Goal: Information Seeking & Learning: Find contact information

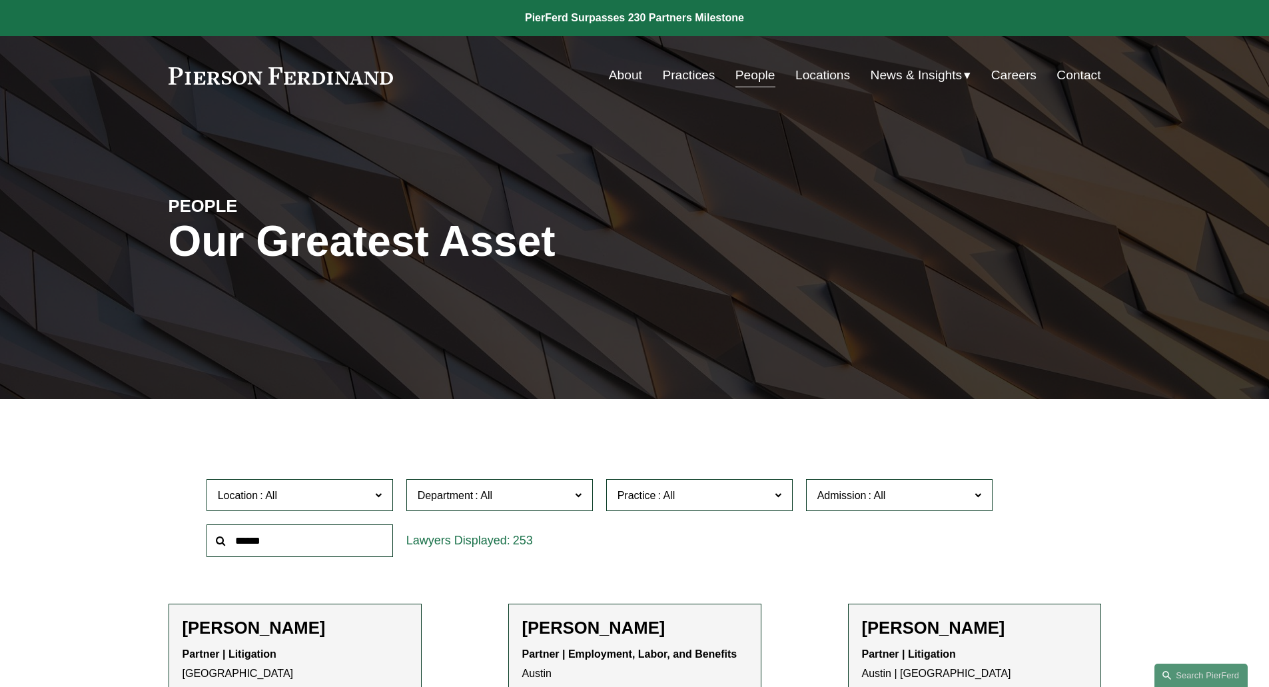
click at [516, 489] on span "Department" at bounding box center [494, 495] width 153 height 18
click at [0, 0] on link "Litigation" at bounding box center [0, 0] width 0 height 0
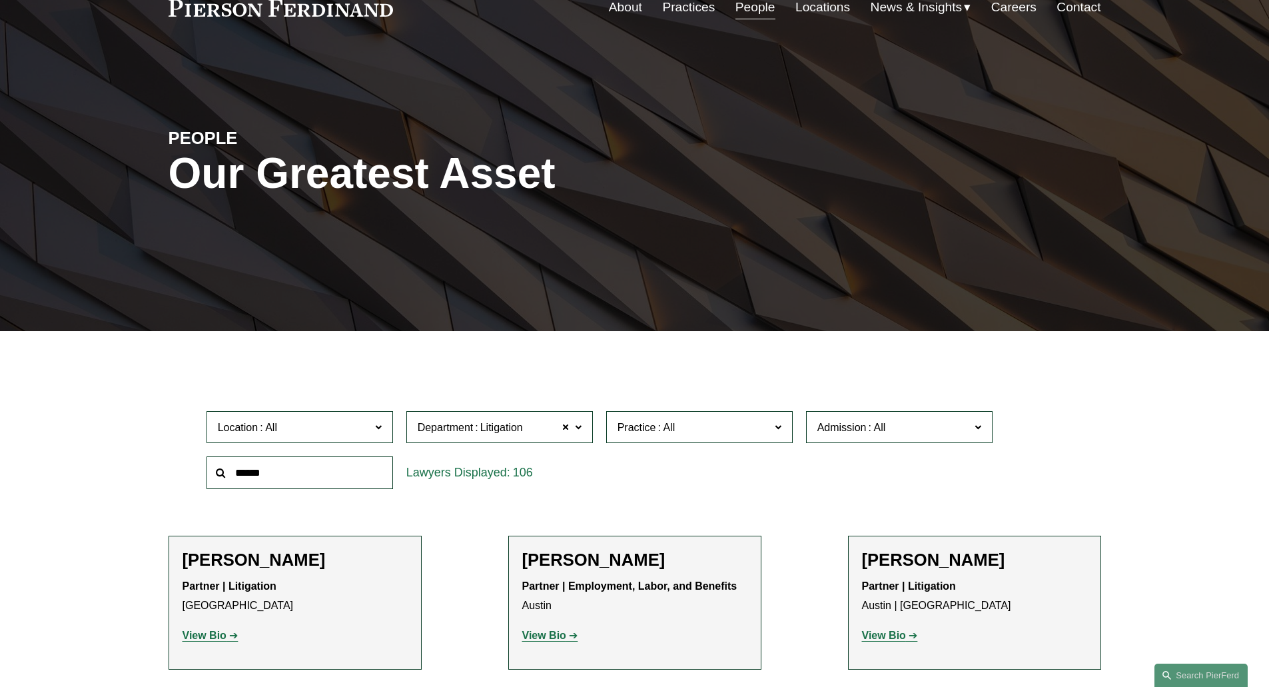
scroll to position [266, 0]
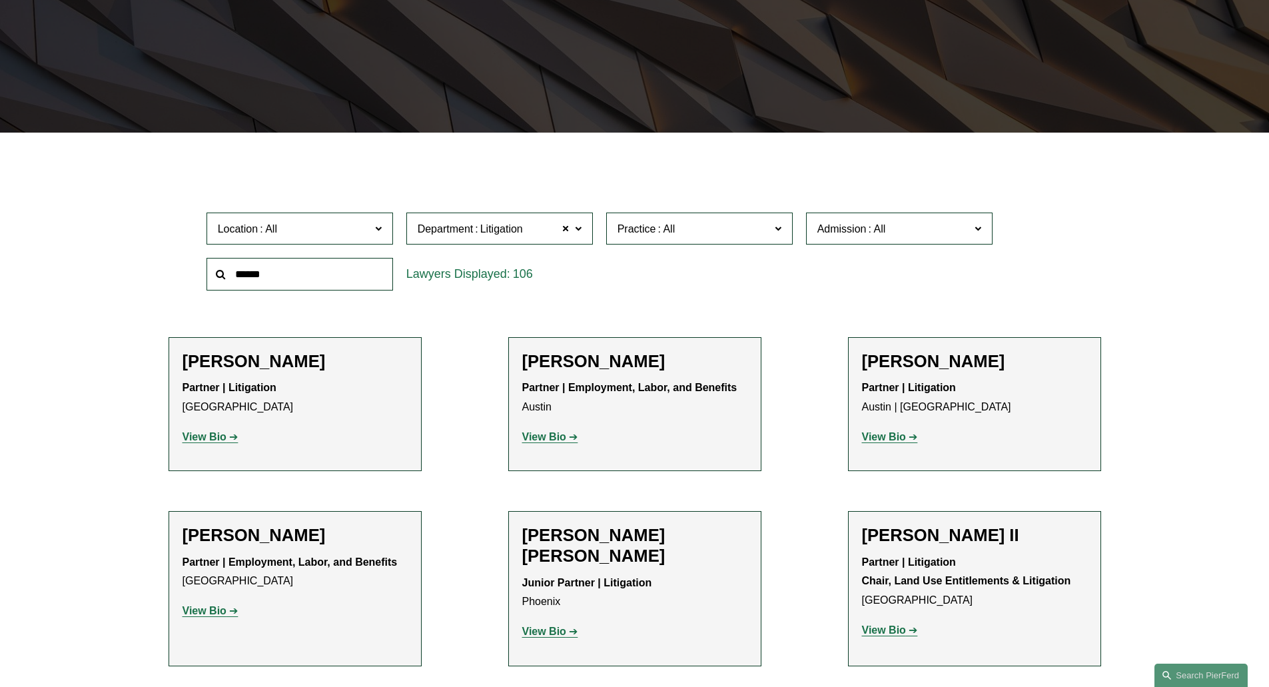
click at [348, 224] on span "Location" at bounding box center [294, 229] width 153 height 18
click at [0, 0] on link "[US_STATE]" at bounding box center [0, 0] width 0 height 0
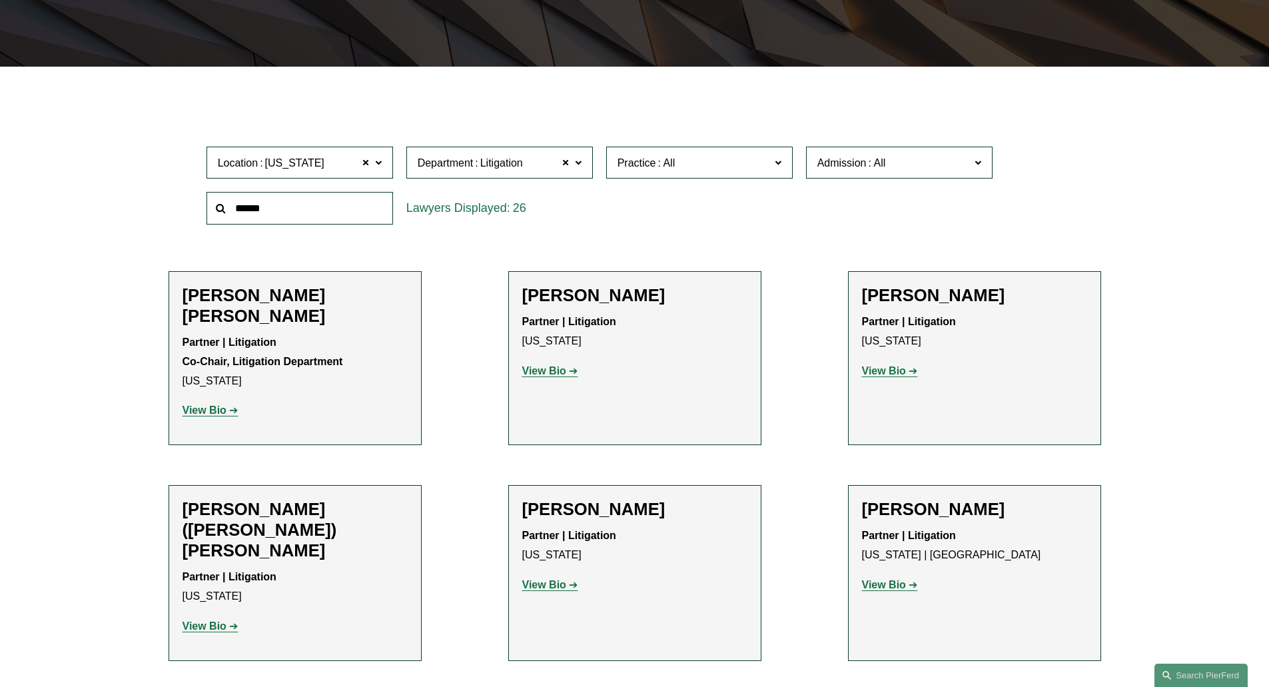
scroll to position [397, 0]
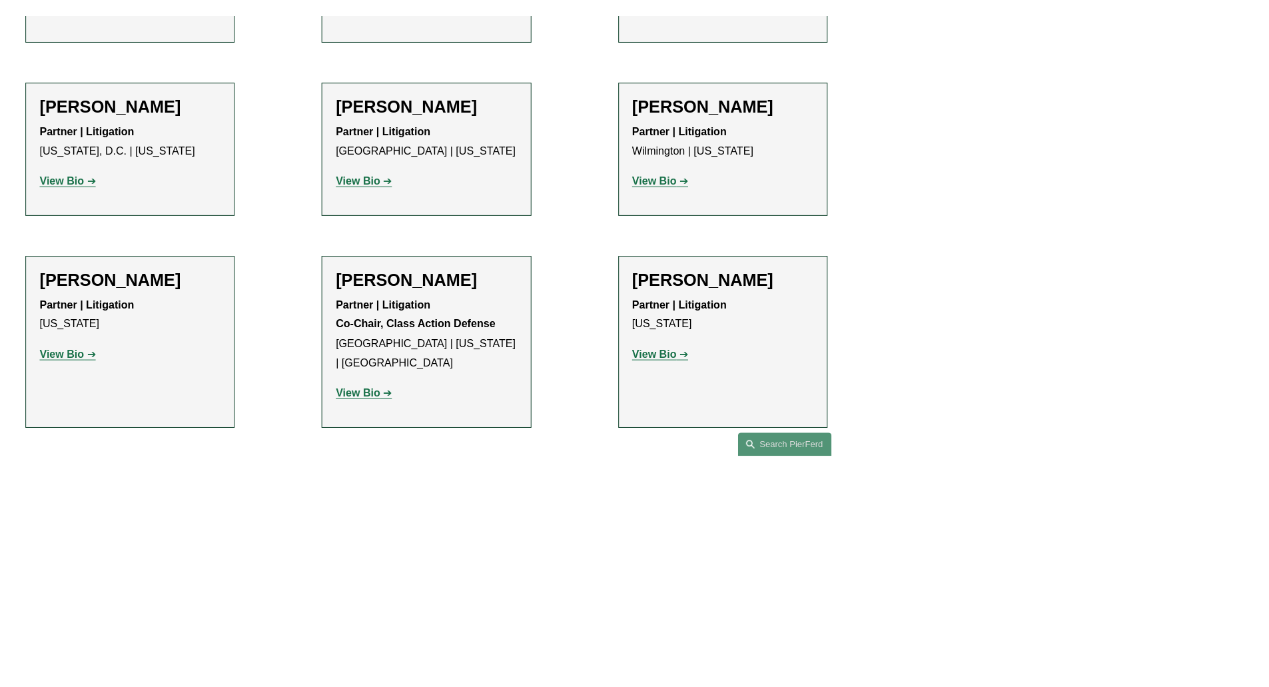
scroll to position [1514, 0]
